Goal: Navigation & Orientation: Find specific page/section

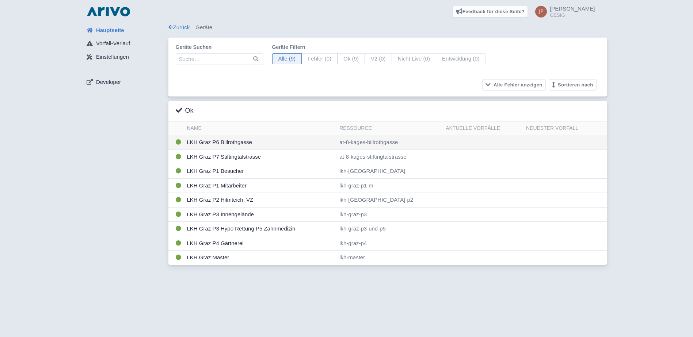
click at [229, 142] on td "LKH Graz P6 Billrothgasse" at bounding box center [260, 142] width 153 height 15
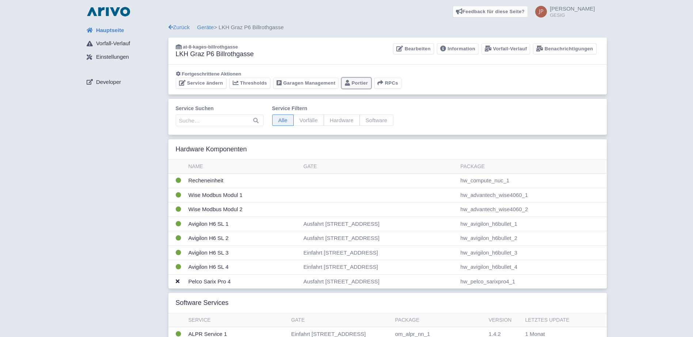
click at [353, 82] on link "Portier" at bounding box center [356, 83] width 30 height 11
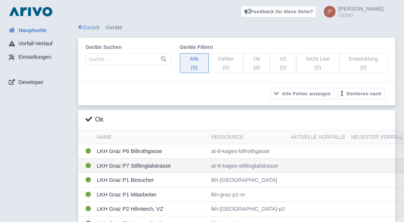
click at [148, 159] on td "LKH Graz P7 Stiftingtalstrasse" at bounding box center [151, 166] width 114 height 15
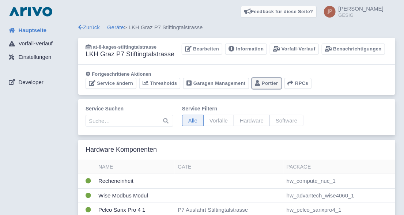
click at [266, 85] on link "Portier" at bounding box center [267, 83] width 30 height 11
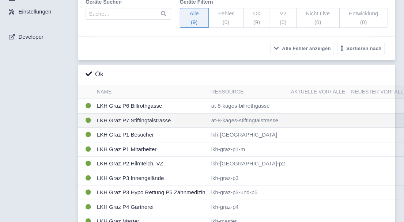
scroll to position [49, 0]
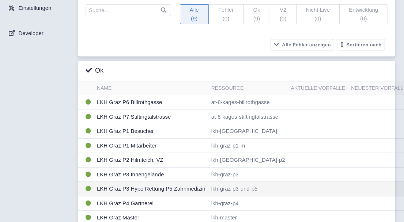
click at [135, 182] on td "LKH Graz P3 Hypo Rettung P5 Zahnmedizin" at bounding box center [151, 189] width 114 height 15
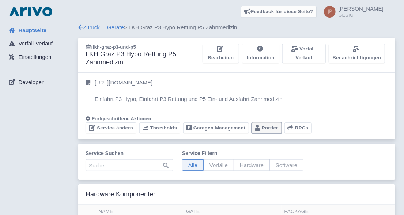
click at [261, 126] on link "Portier" at bounding box center [267, 127] width 30 height 11
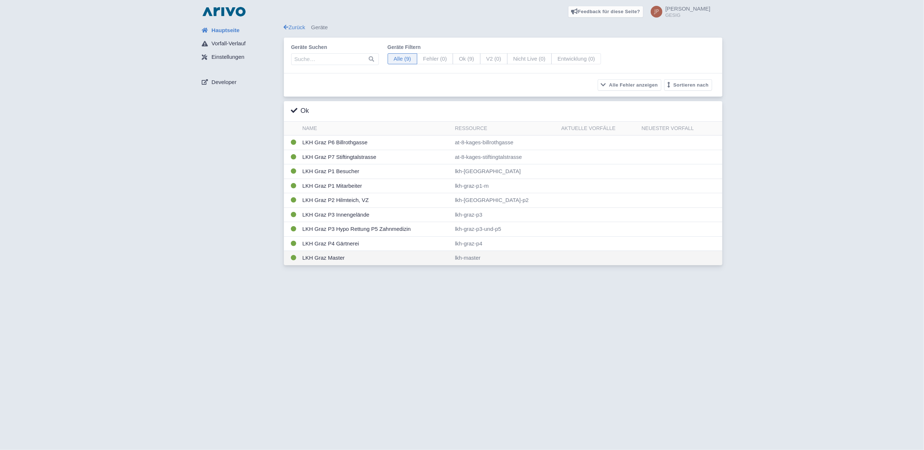
click at [309, 259] on td "LKH Graz Master" at bounding box center [375, 258] width 153 height 14
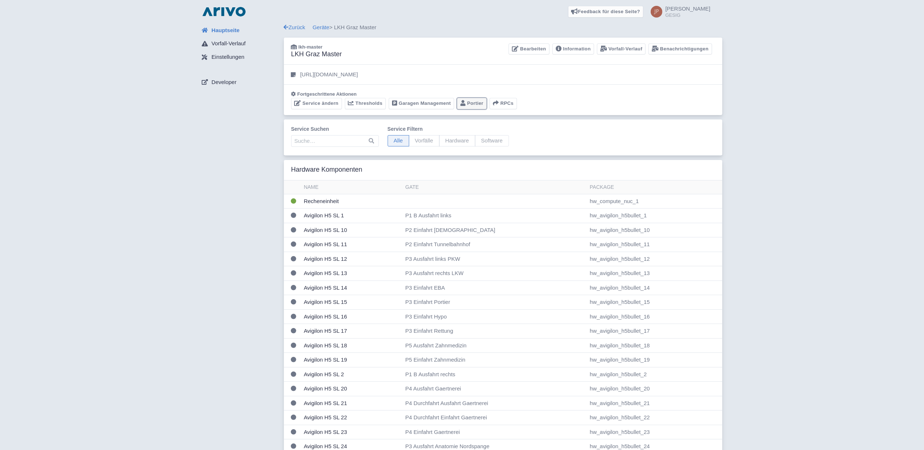
click at [474, 103] on link "Portier" at bounding box center [472, 103] width 30 height 11
